Goal: Task Accomplishment & Management: Manage account settings

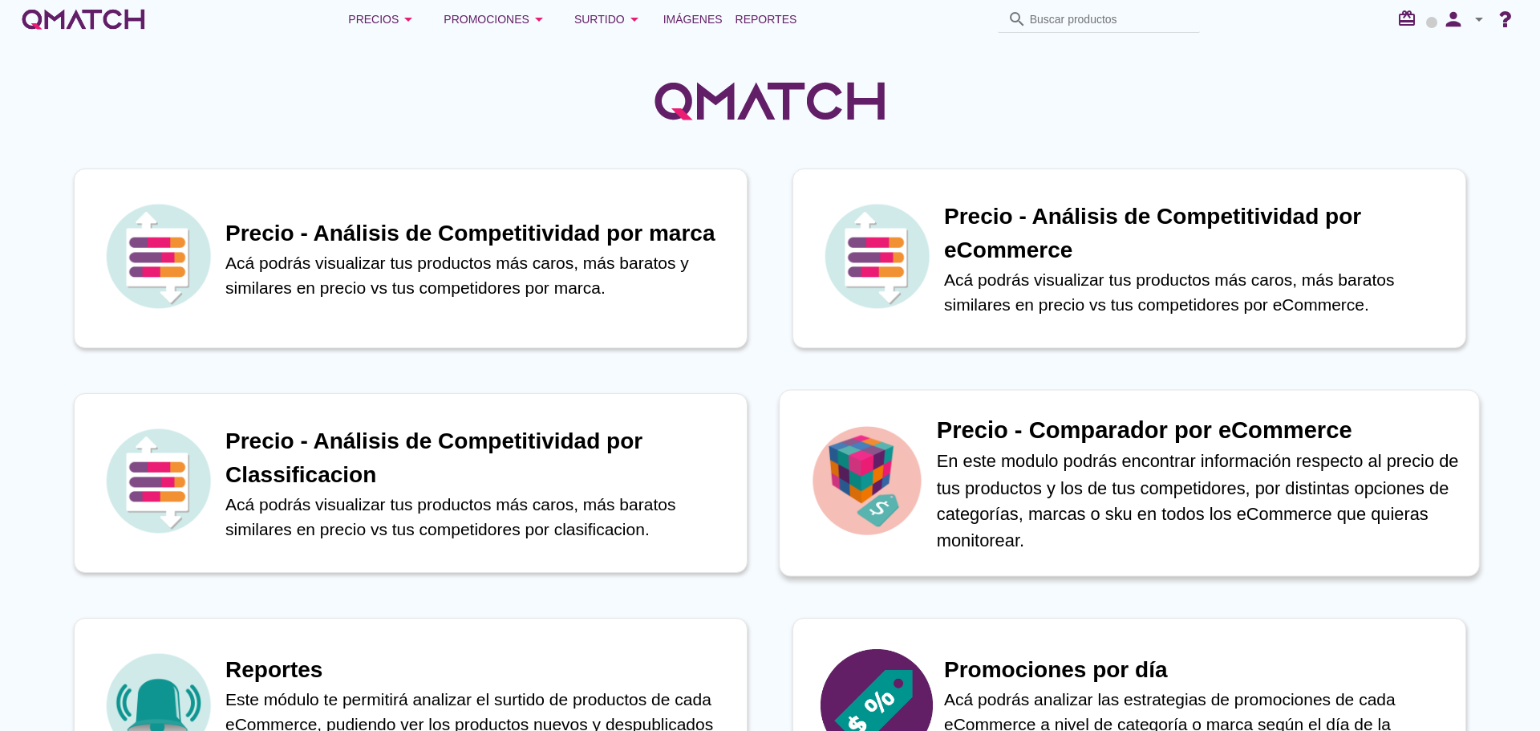
click at [1074, 493] on p "En este modulo podrás encontrar información respecto al precio de tus productos…" at bounding box center [1199, 500] width 525 height 105
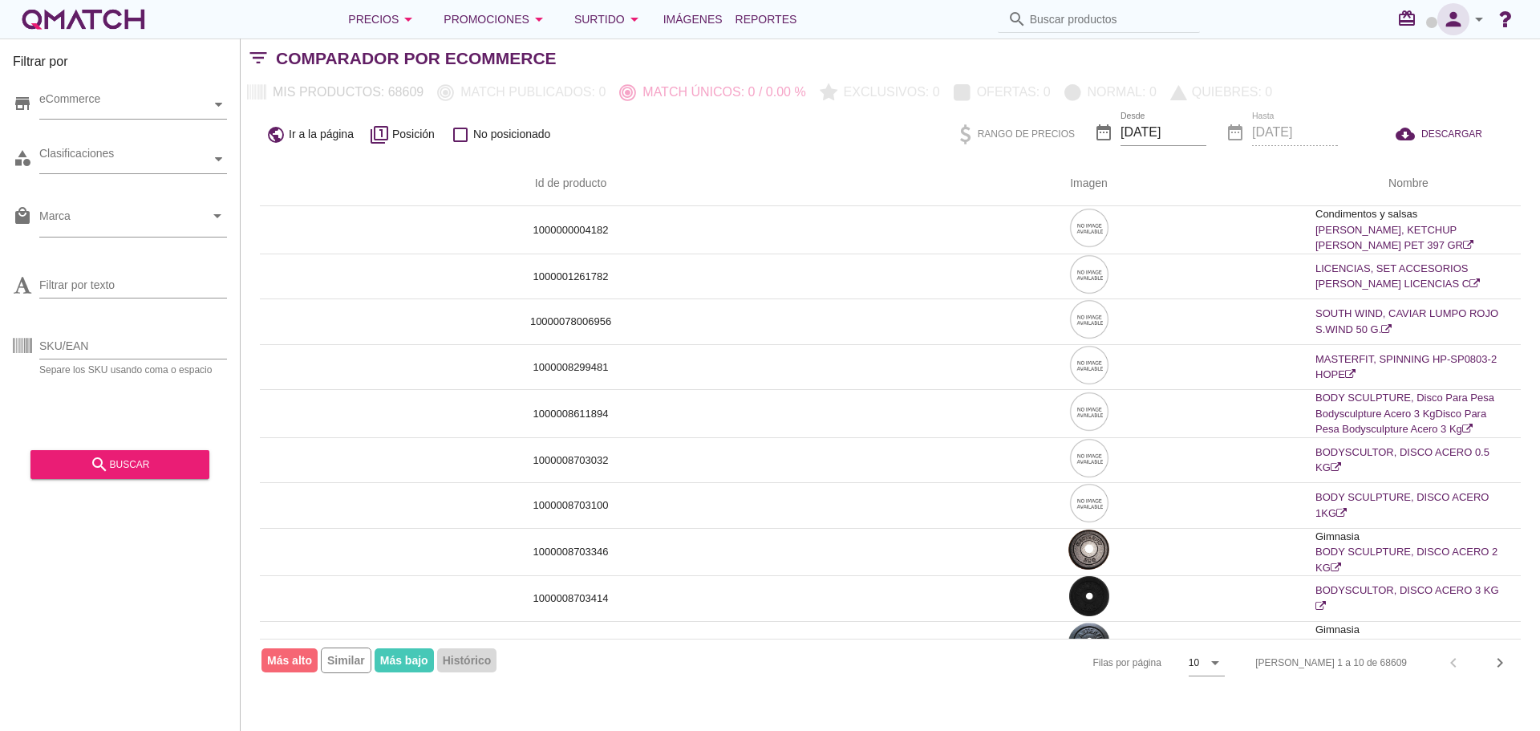
click at [1469, 17] on icon "person" at bounding box center [1453, 19] width 32 height 22
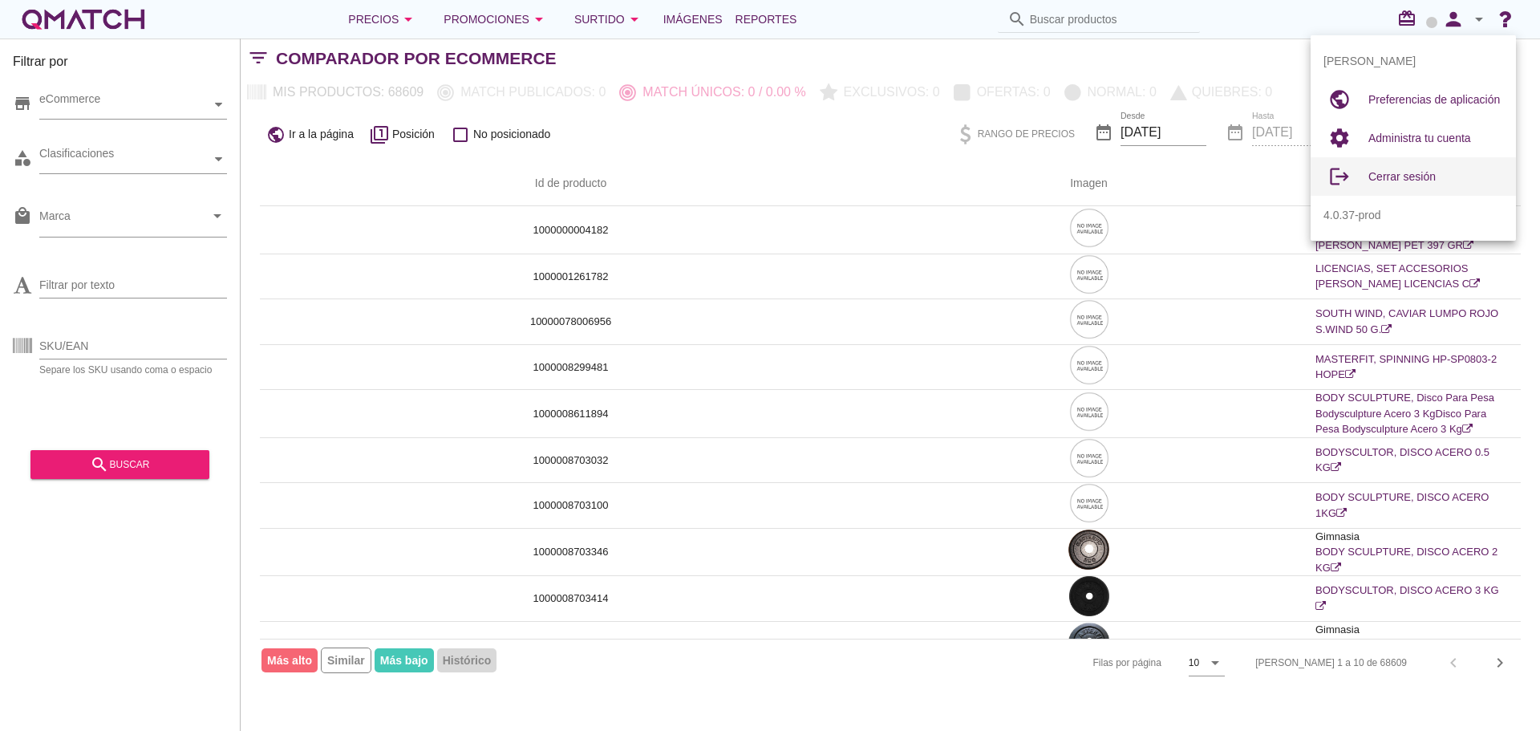
click at [1413, 183] on div "Cerrar sesión" at bounding box center [1435, 176] width 135 height 19
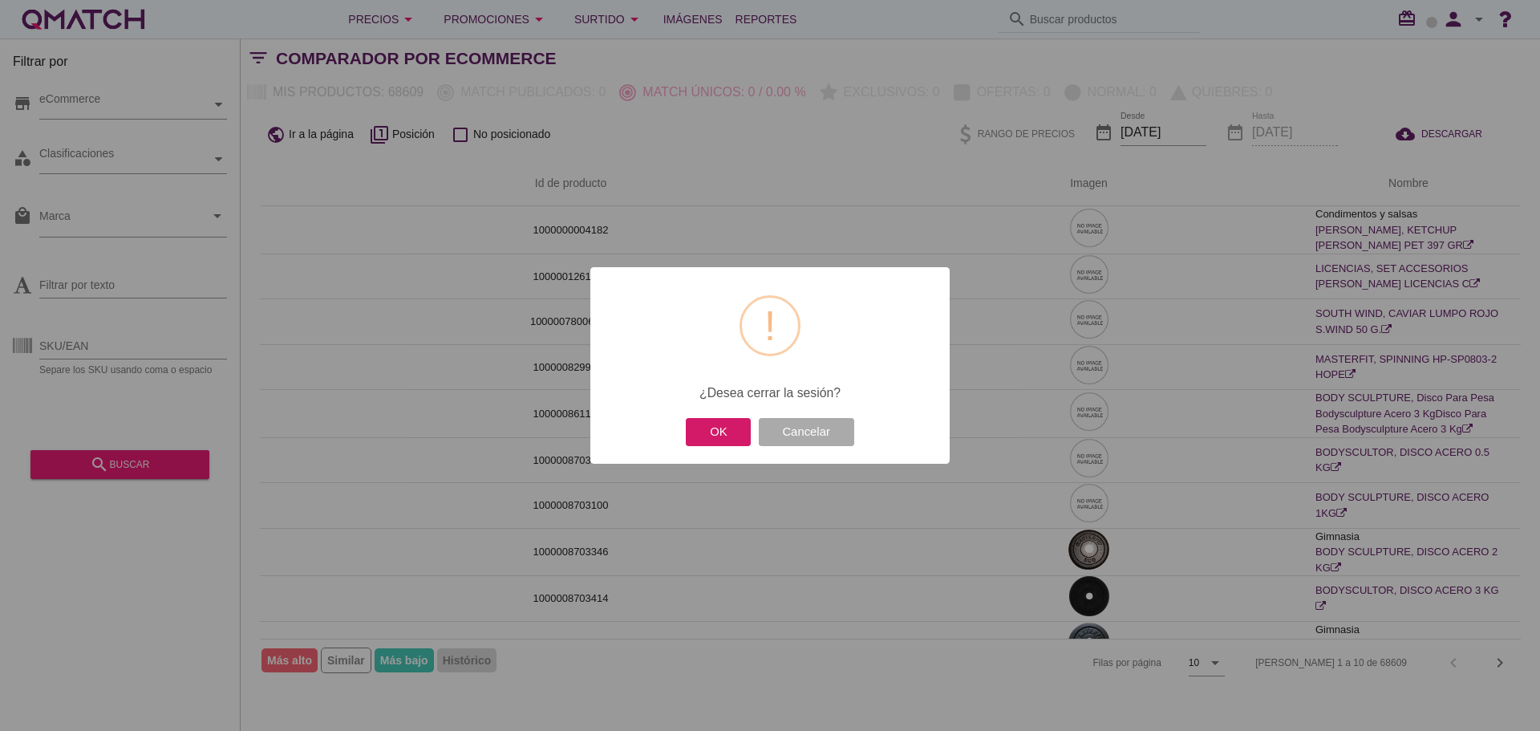
click at [733, 427] on button "OK" at bounding box center [718, 432] width 65 height 28
